Goal: Navigation & Orientation: Go to known website

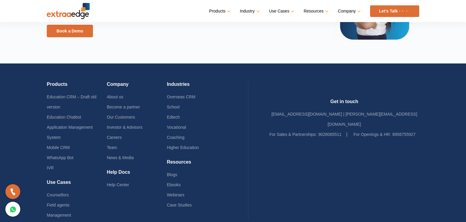
scroll to position [1451, 0]
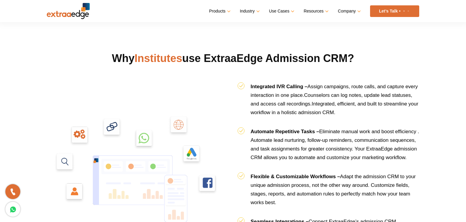
scroll to position [596, 0]
